Goal: Information Seeking & Learning: Find specific page/section

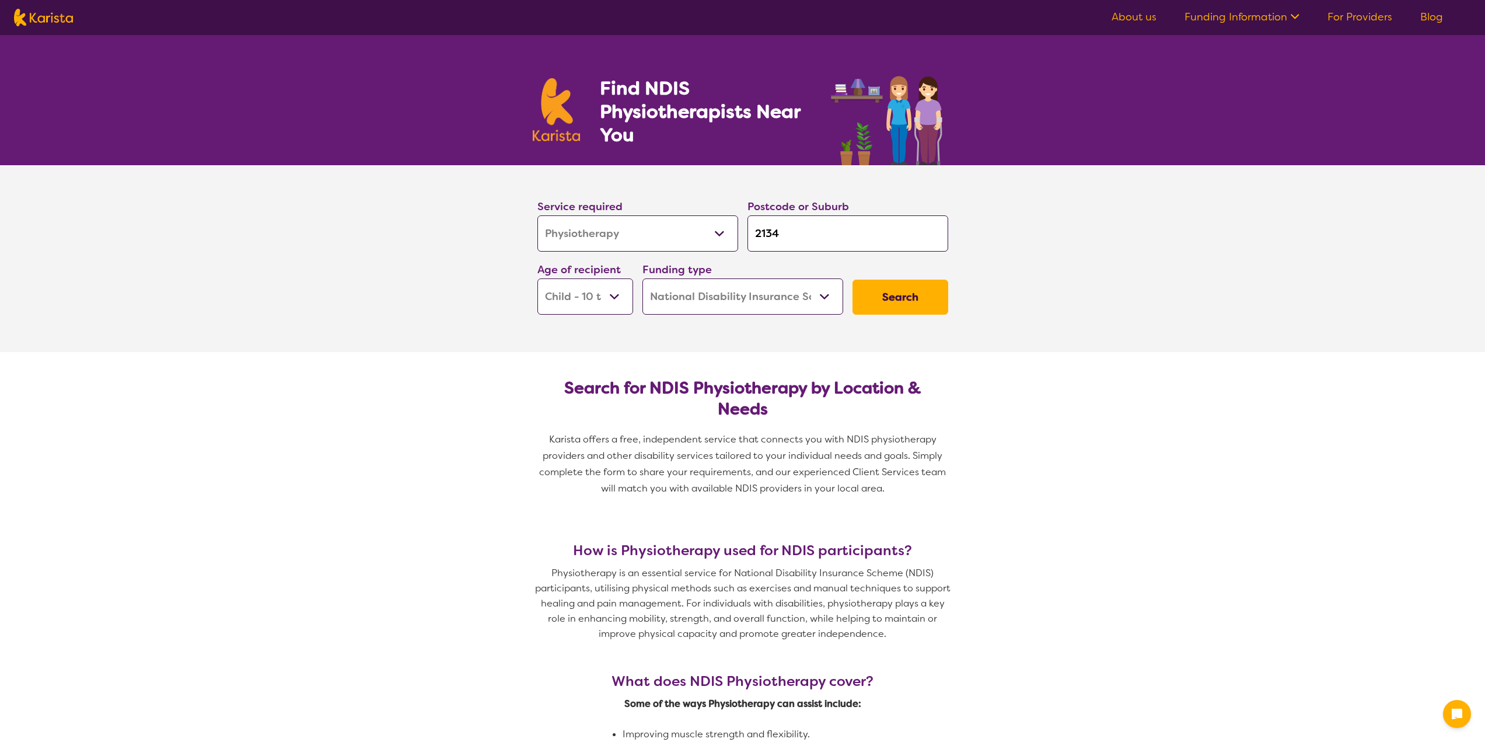
select select "Physiotherapy"
select select "CH"
select select "NDIS"
select select "Physiotherapy"
select select "CH"
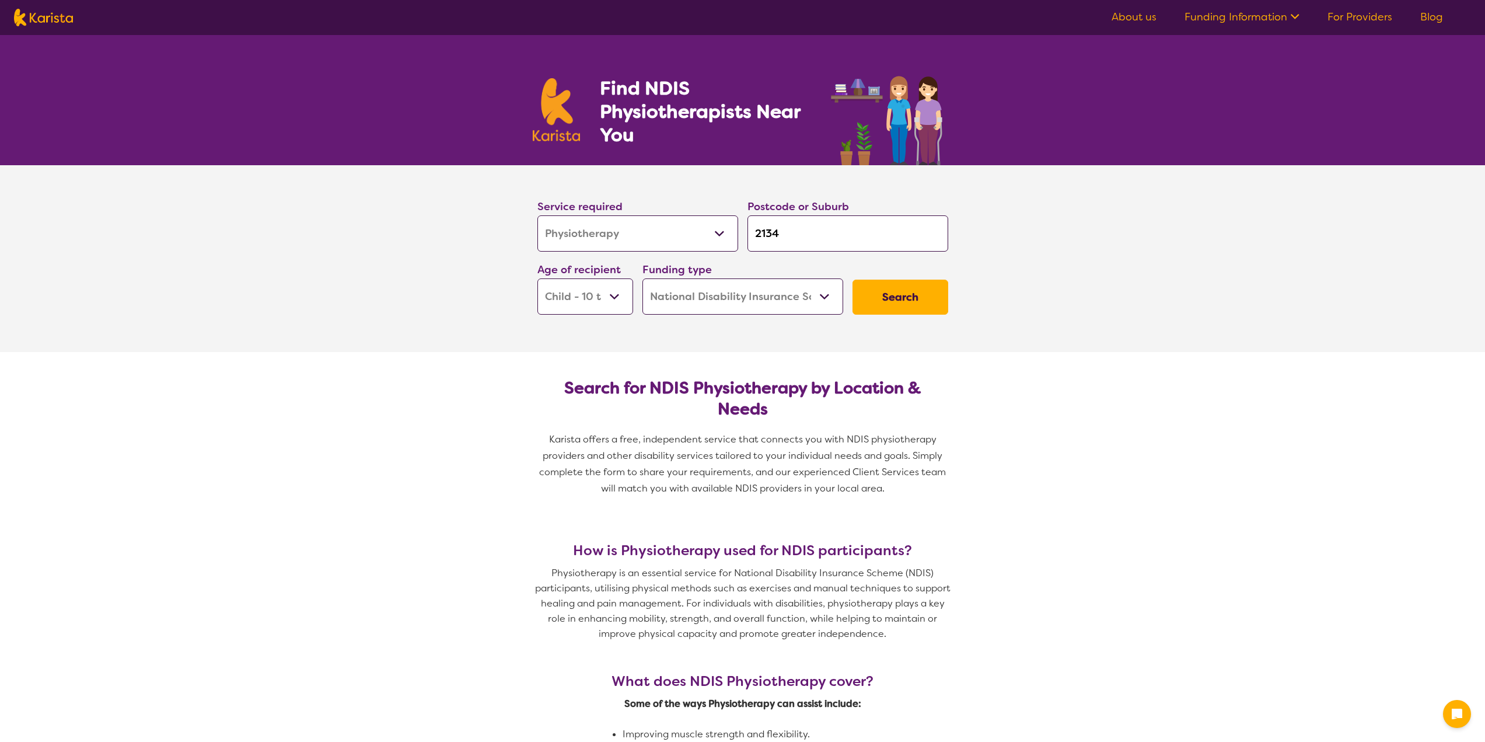
select select "NDIS"
drag, startPoint x: 840, startPoint y: 240, endPoint x: 705, endPoint y: 227, distance: 136.0
click at [705, 227] on div "Service required Allied Health Assistant Assessment ([MEDICAL_DATA] or [MEDICAL…" at bounding box center [743, 256] width 420 height 126
type input "C"
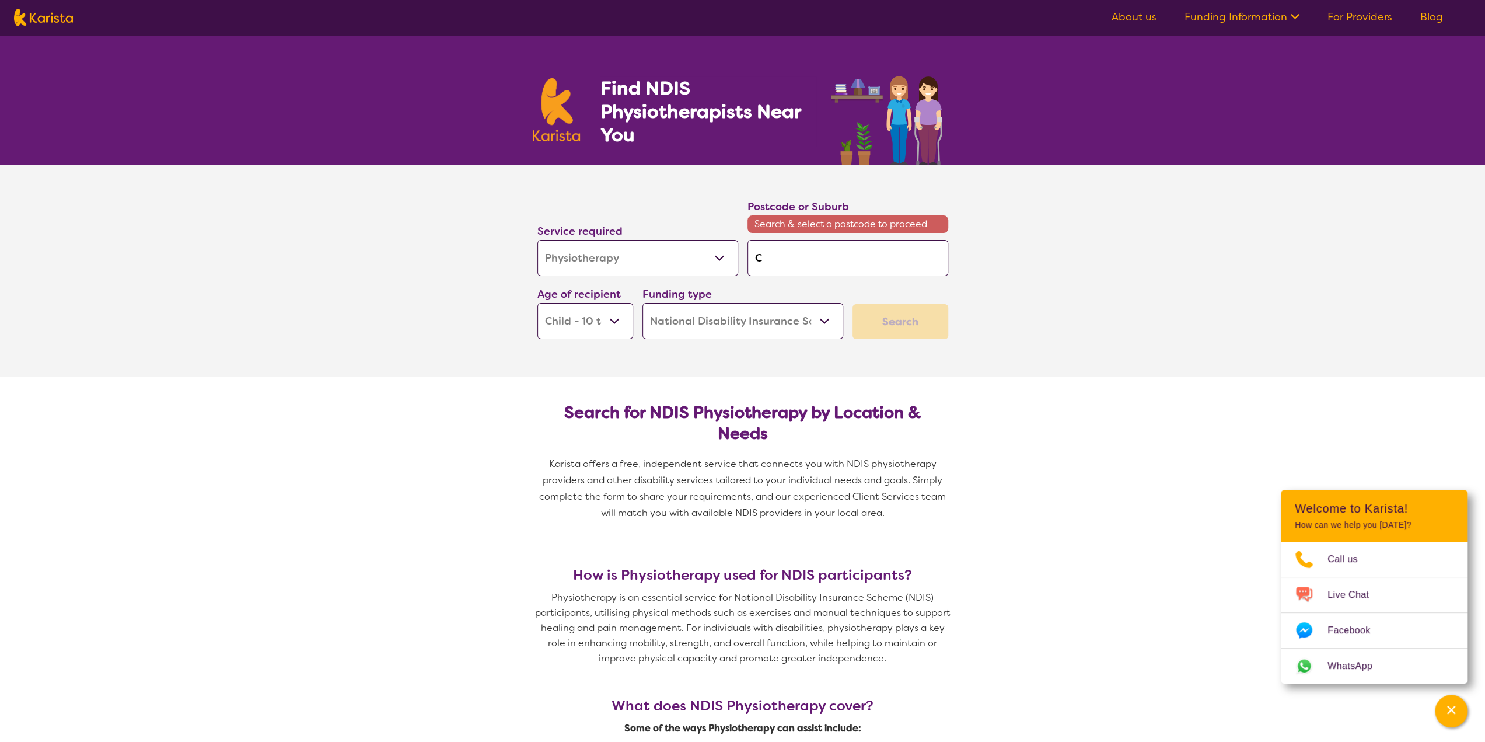
type input "Ca"
type input "Car"
type input "[PERSON_NAME]"
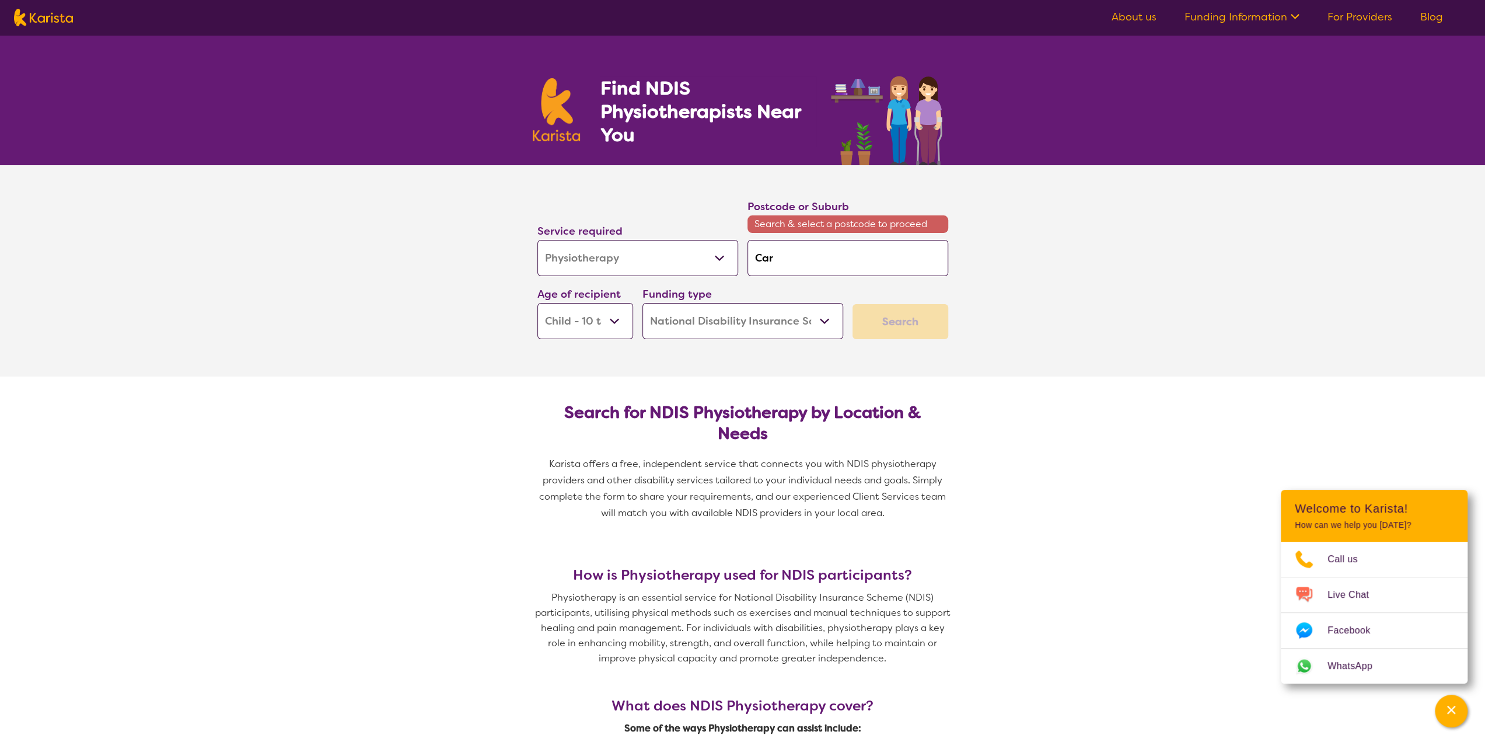
type input "[PERSON_NAME]"
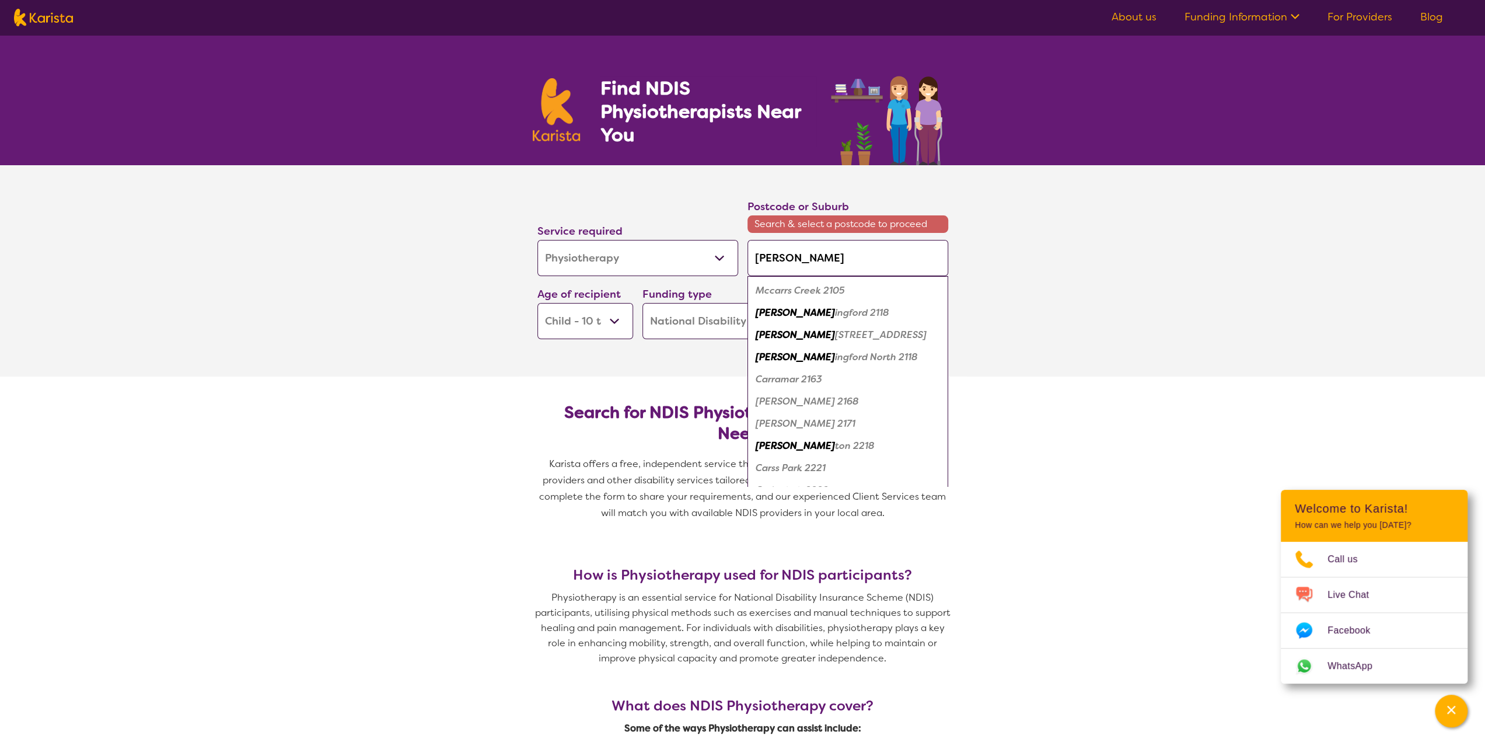
type input "Carli"
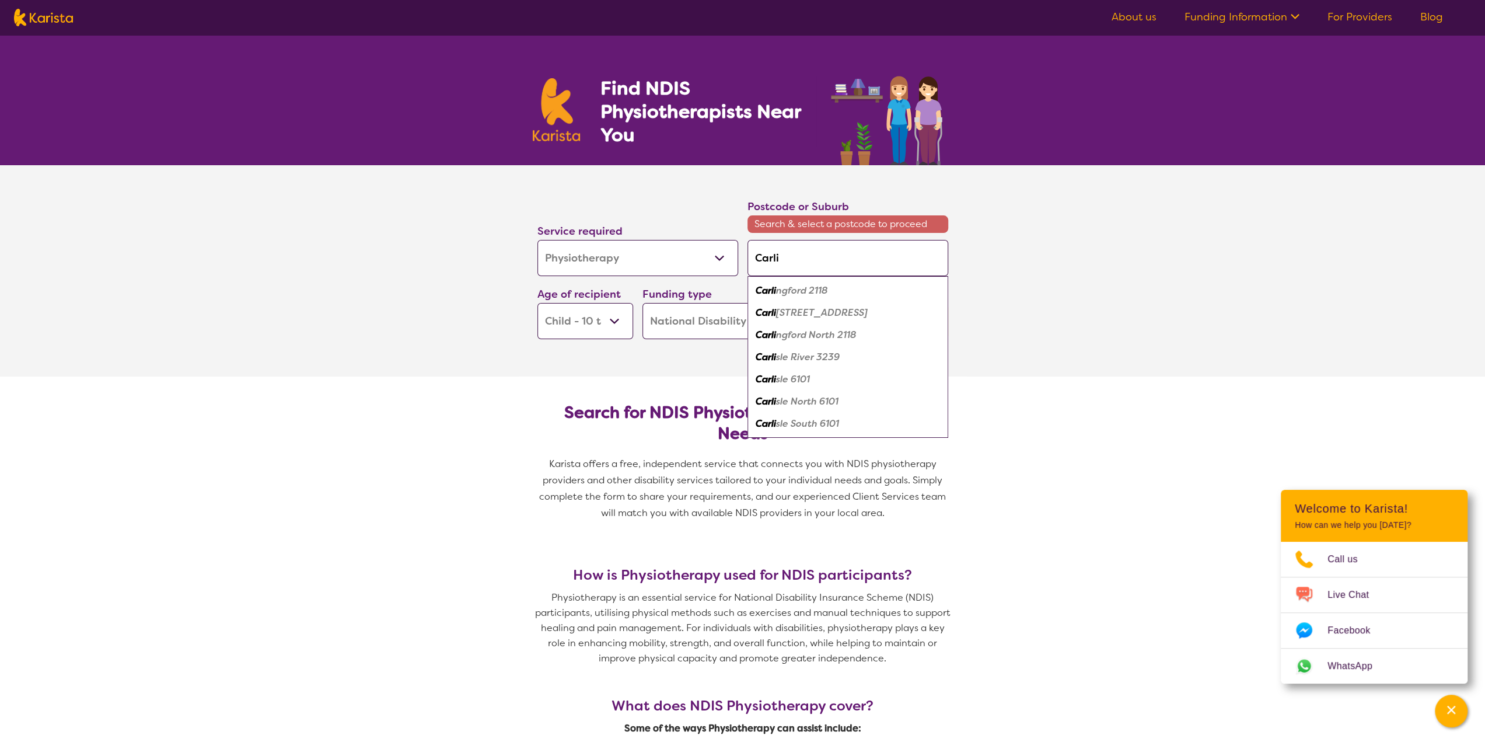
click at [766, 290] on em "Carli" at bounding box center [766, 290] width 20 height 12
type input "2118"
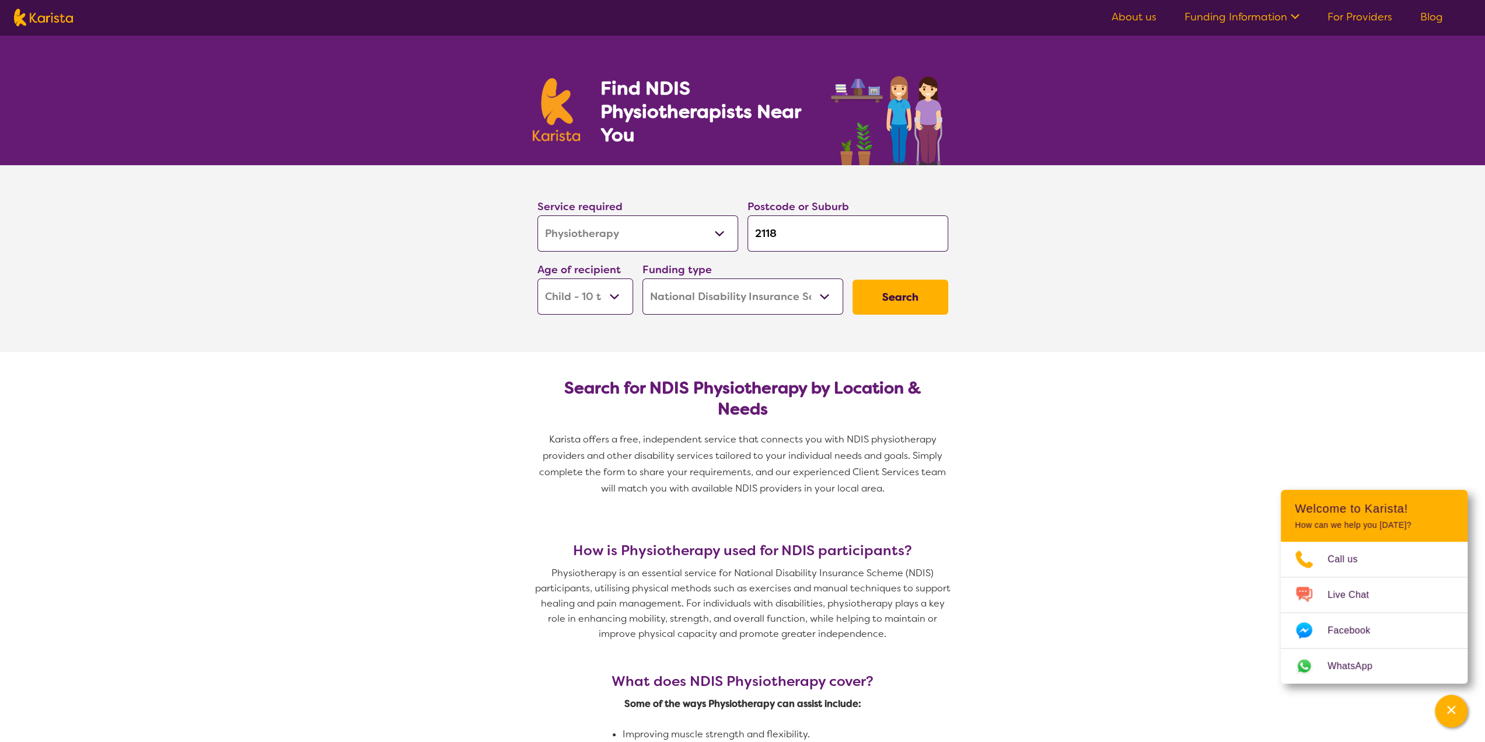
click at [599, 293] on select "Early Childhood - 0 to 9 Child - 10 to 11 Adolescent - 12 to 17 Adult - 18 to 6…" at bounding box center [585, 296] width 96 height 36
select select "AD"
click at [537, 278] on select "Early Childhood - 0 to 9 Child - 10 to 11 Adolescent - 12 to 17 Adult - 18 to 6…" at bounding box center [585, 296] width 96 height 36
select select "AD"
click at [604, 305] on select "Early Childhood - 0 to 9 Child - 10 to 11 Adolescent - 12 to 17 Adult - 18 to 6…" at bounding box center [585, 296] width 96 height 36
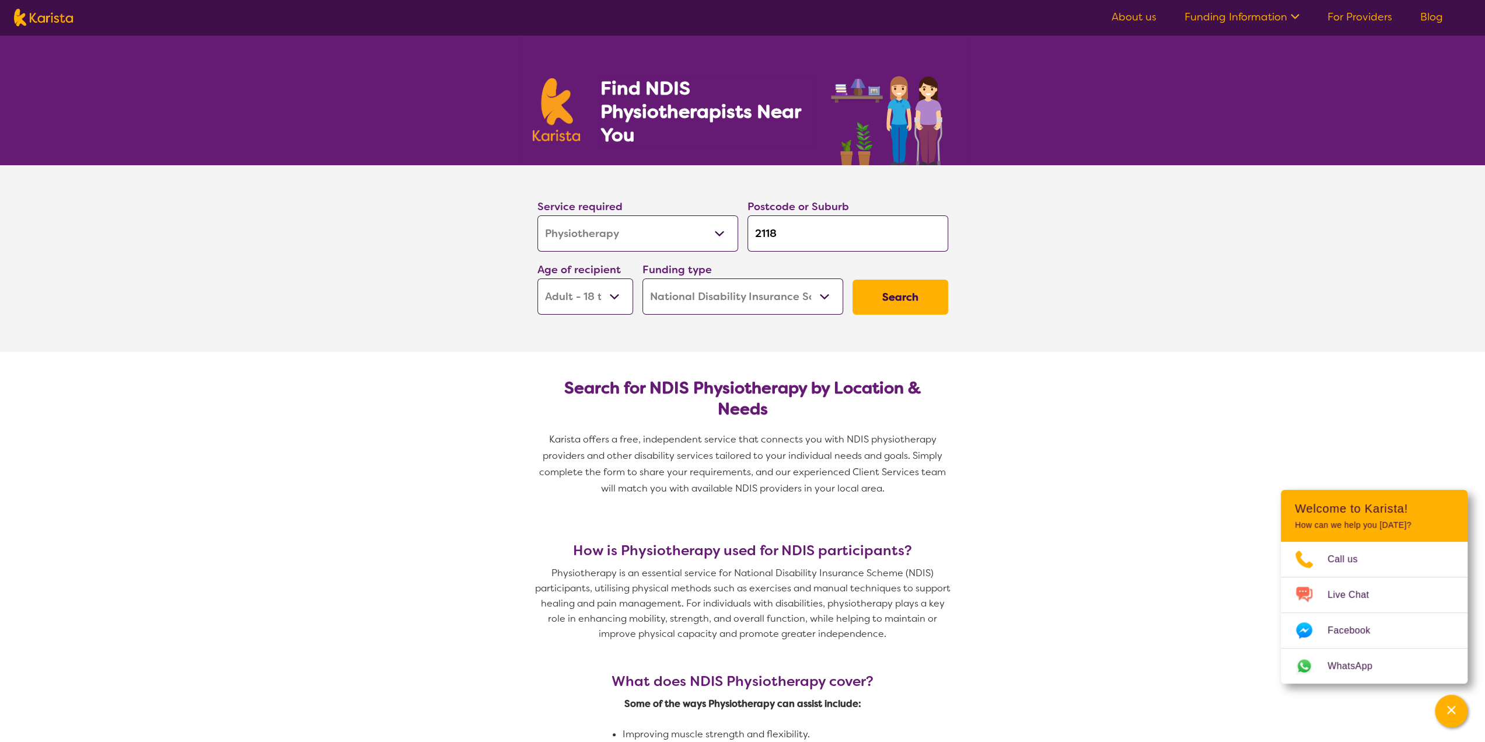
click at [537, 278] on select "Early Childhood - 0 to 9 Child - 10 to 11 Adolescent - 12 to 17 Adult - 18 to 6…" at bounding box center [585, 296] width 96 height 36
click at [590, 293] on select "Early Childhood - 0 to 9 Child - 10 to 11 Adolescent - 12 to 17 Adult - 18 to 6…" at bounding box center [585, 296] width 96 height 36
select select "AG"
click at [537, 278] on select "Early Childhood - 0 to 9 Child - 10 to 11 Adolescent - 12 to 17 Adult - 18 to 6…" at bounding box center [585, 296] width 96 height 36
select select "AG"
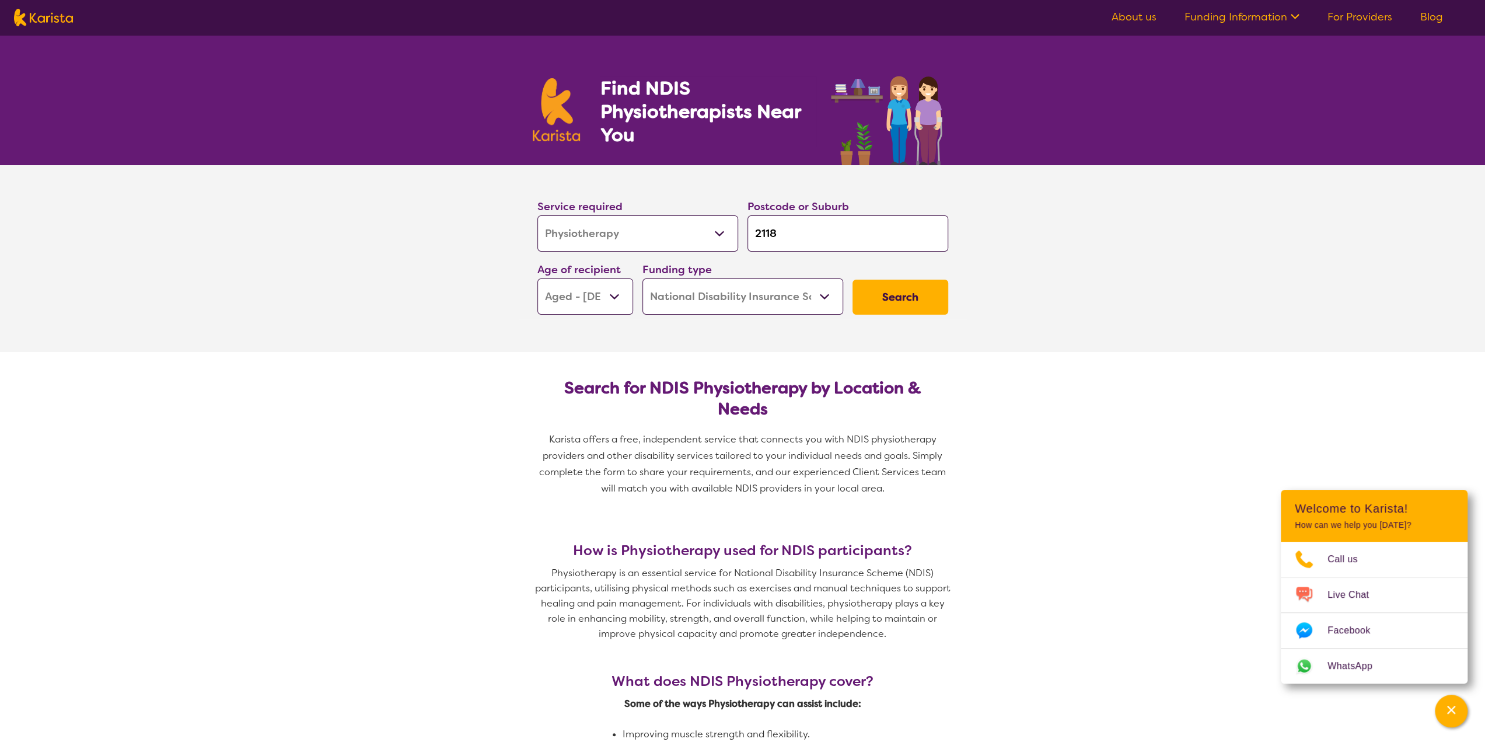
click at [915, 292] on button "Search" at bounding box center [900, 296] width 96 height 35
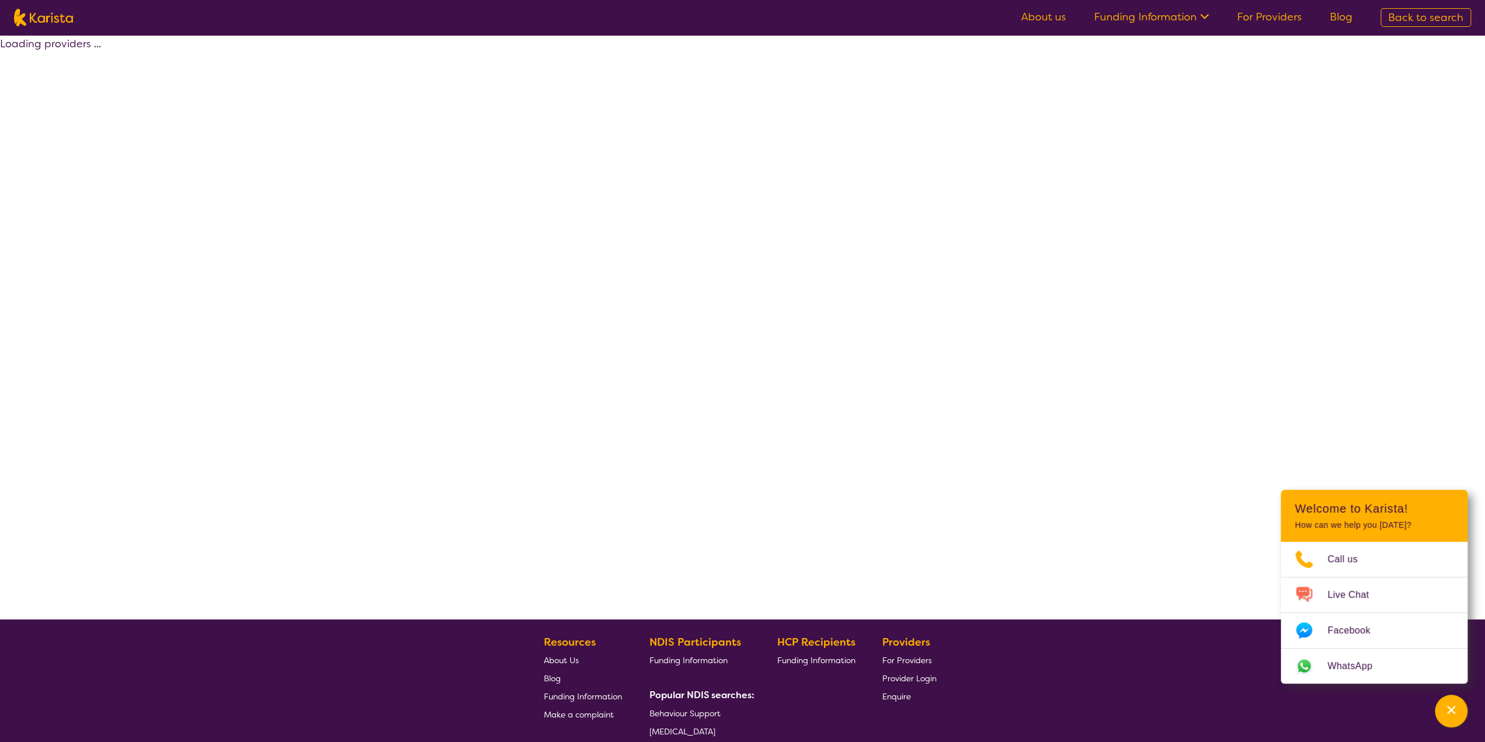
select select "by_score"
